Goal: Check status: Check status

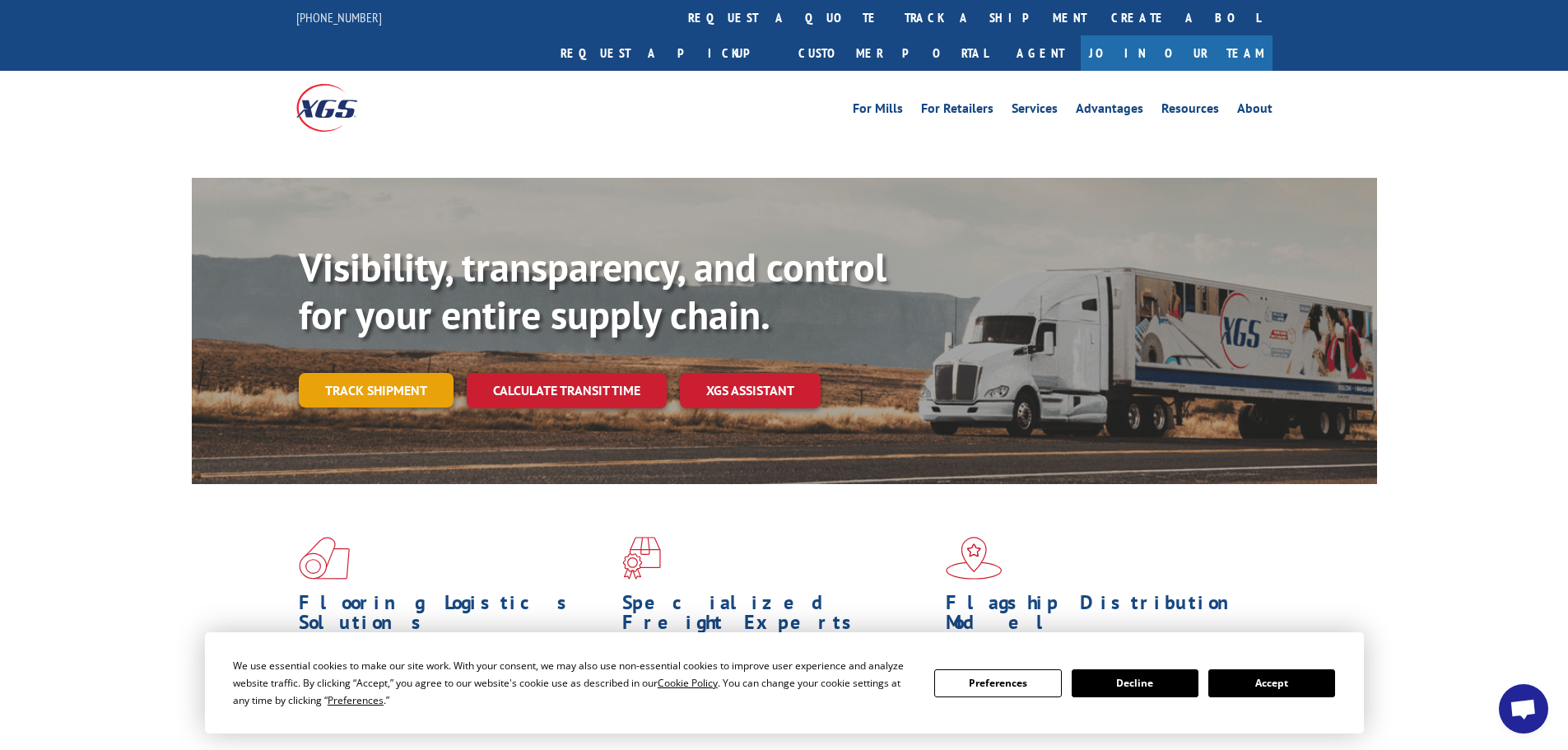
click at [436, 373] on link "Track shipment" at bounding box center [376, 390] width 155 height 35
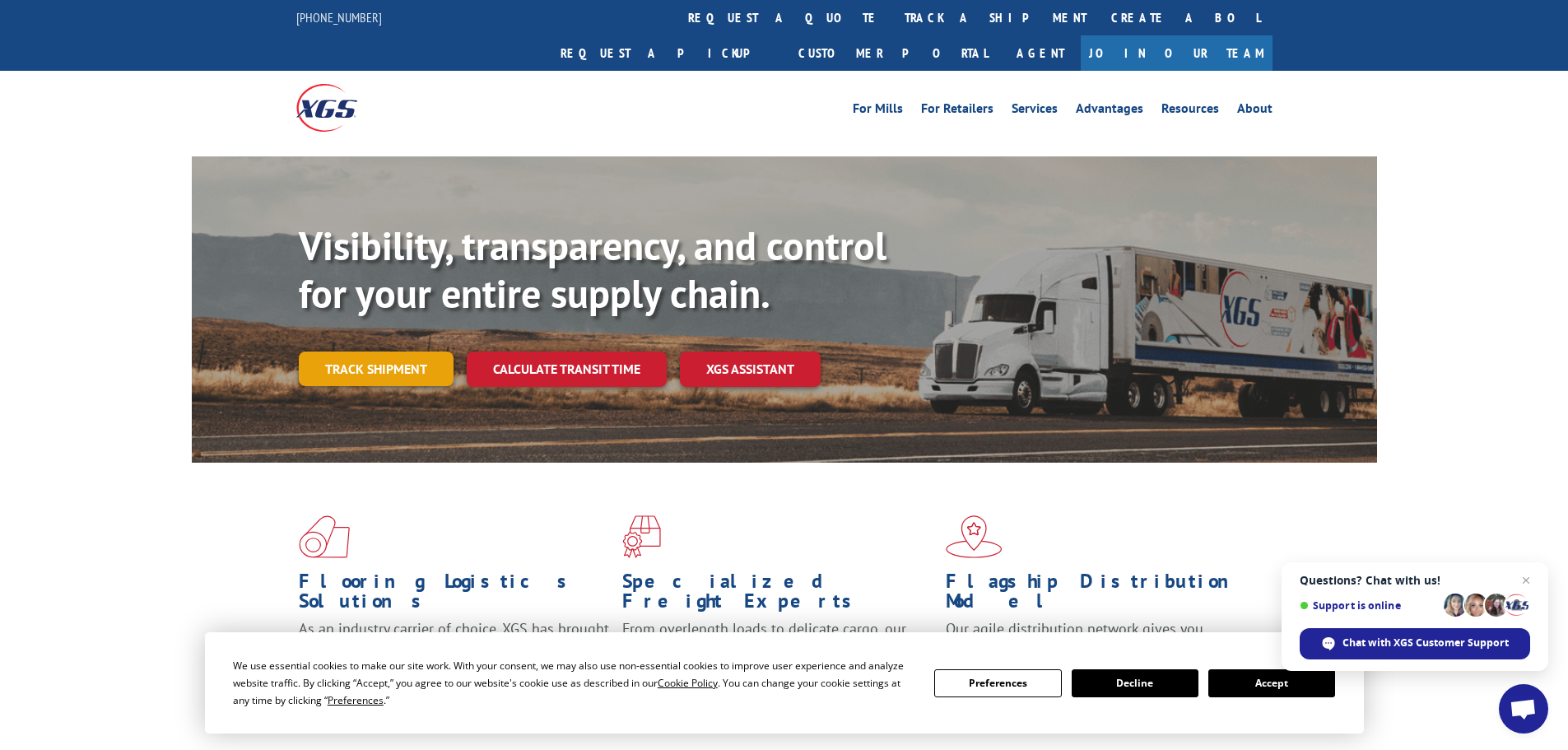
click at [367, 352] on link "Track shipment" at bounding box center [376, 369] width 155 height 35
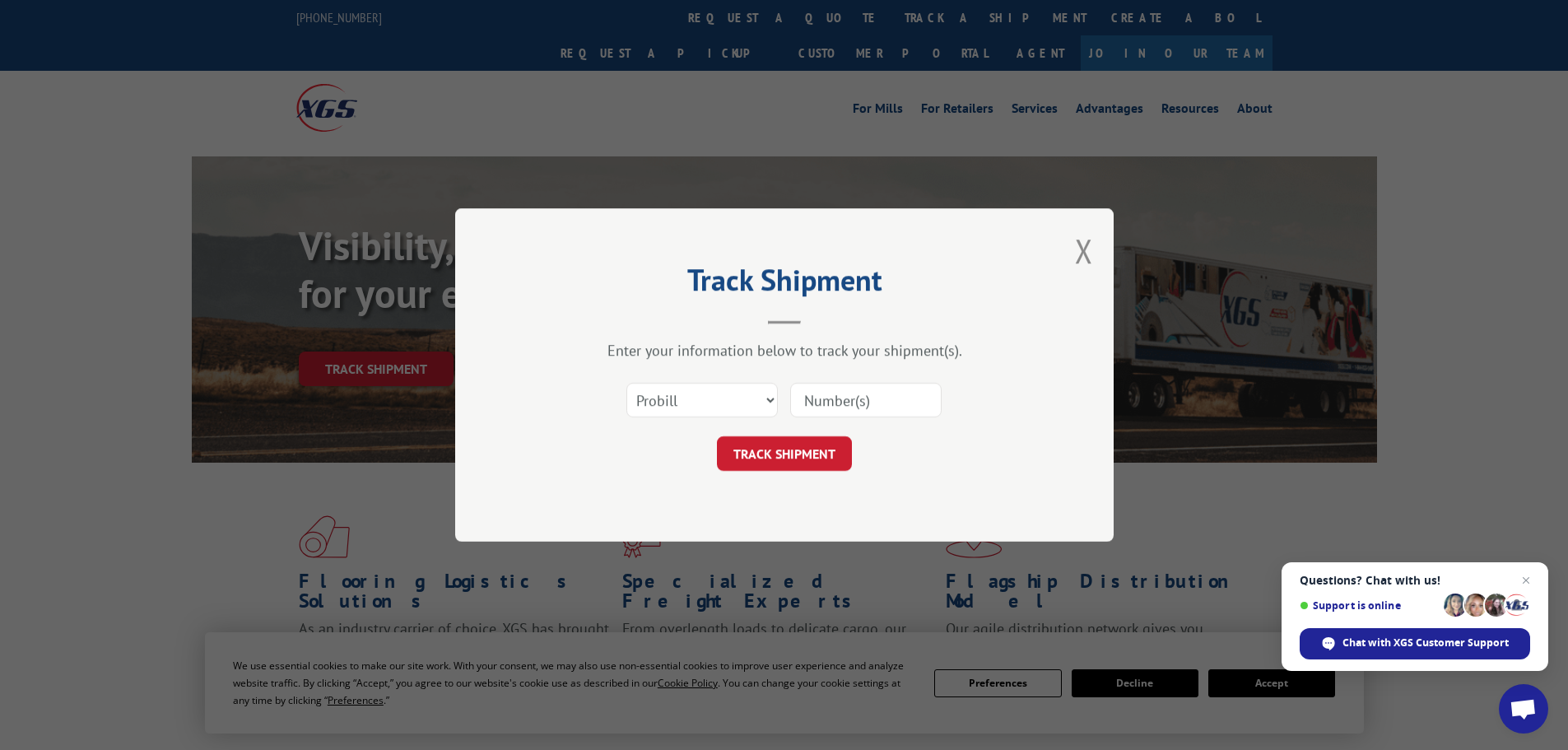
click at [831, 395] on input at bounding box center [866, 400] width 151 height 35
paste input "17685332"
type input "17685332"
click at [802, 458] on button "TRACK SHIPMENT" at bounding box center [784, 453] width 135 height 35
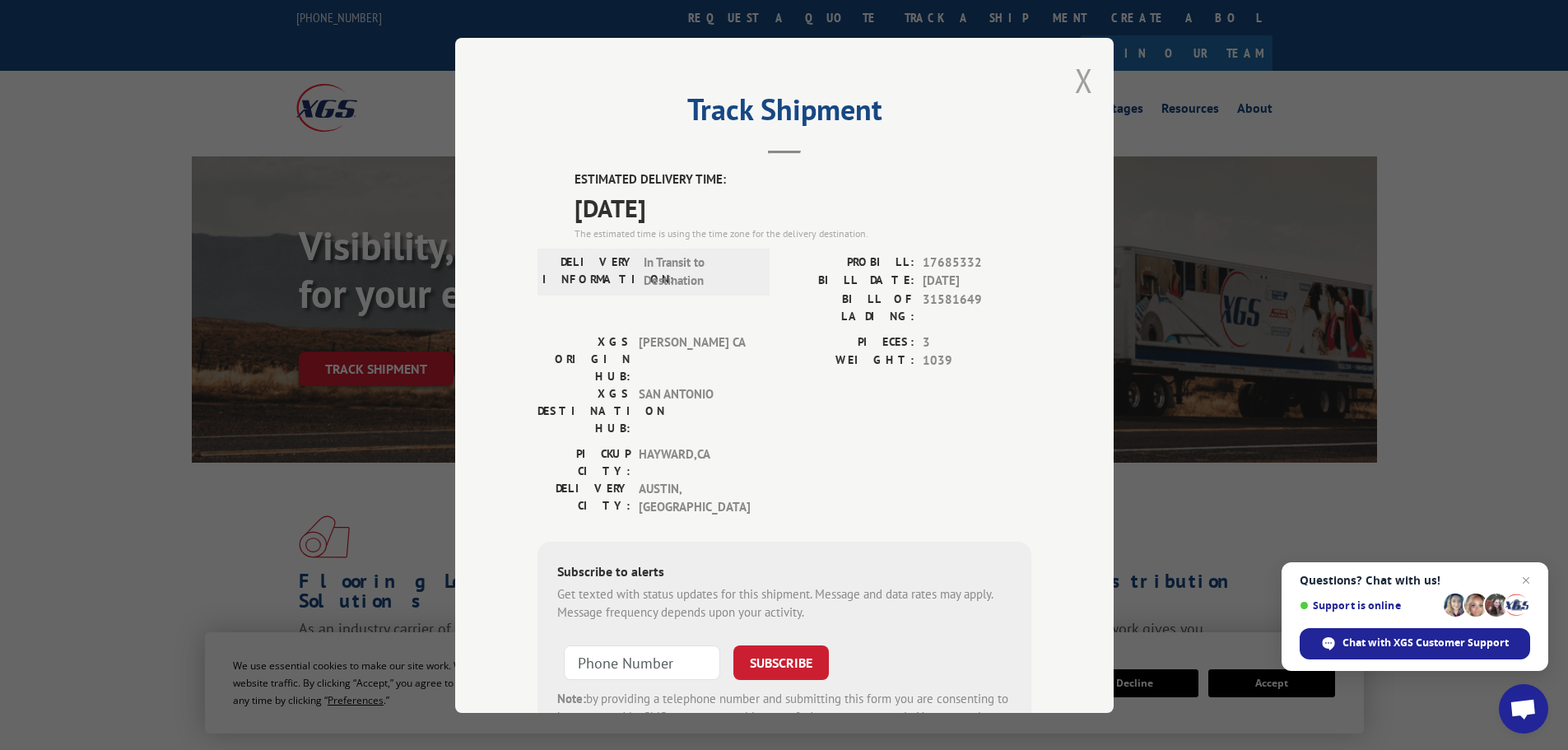
click at [1075, 85] on button "Close modal" at bounding box center [1083, 80] width 18 height 44
